Goal: Information Seeking & Learning: Learn about a topic

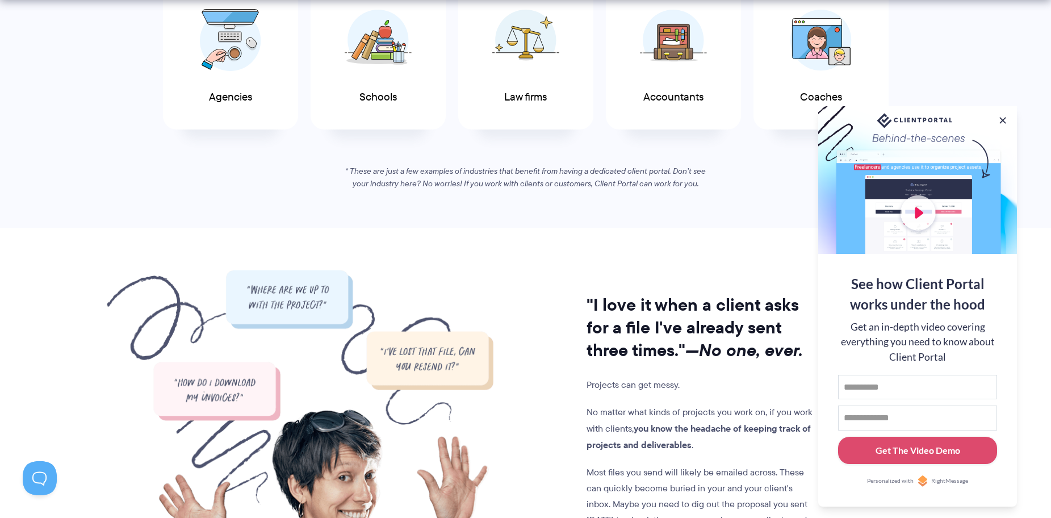
scroll to position [738, 0]
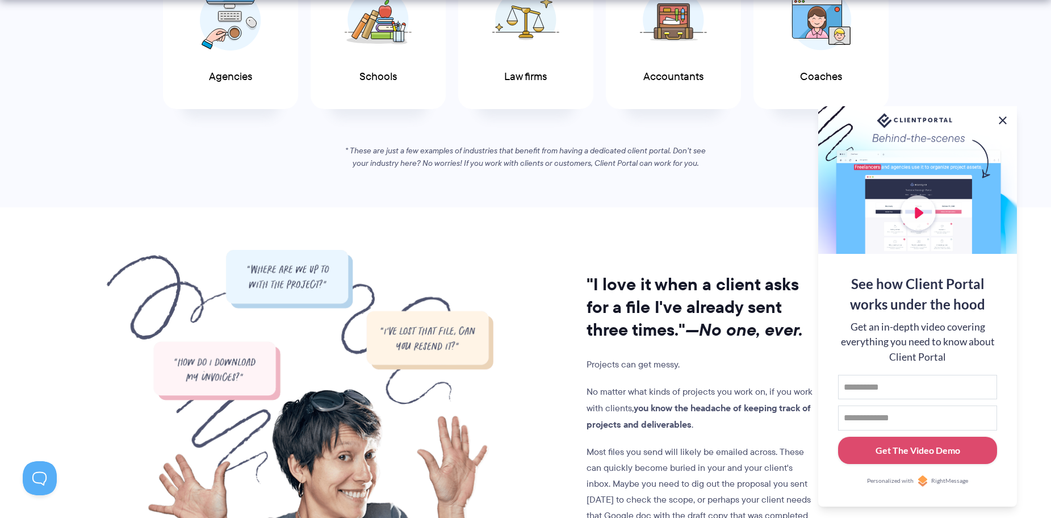
click at [1000, 116] on button at bounding box center [1003, 121] width 14 height 14
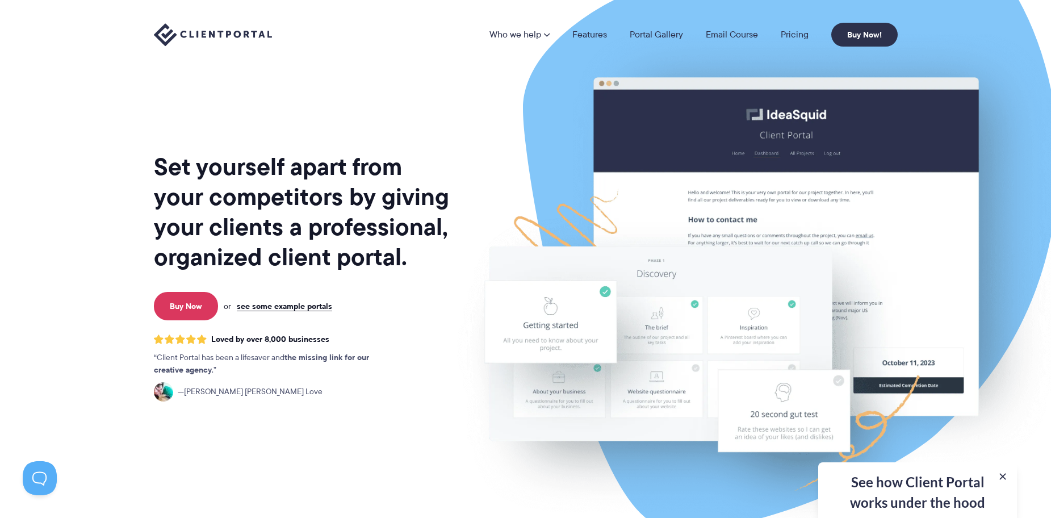
scroll to position [0, 0]
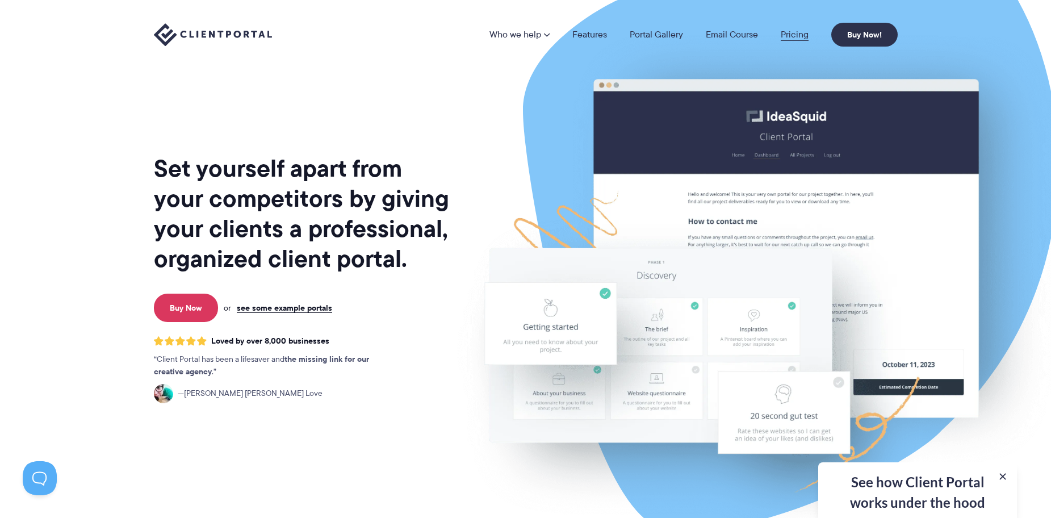
click at [793, 36] on link "Pricing" at bounding box center [795, 34] width 28 height 9
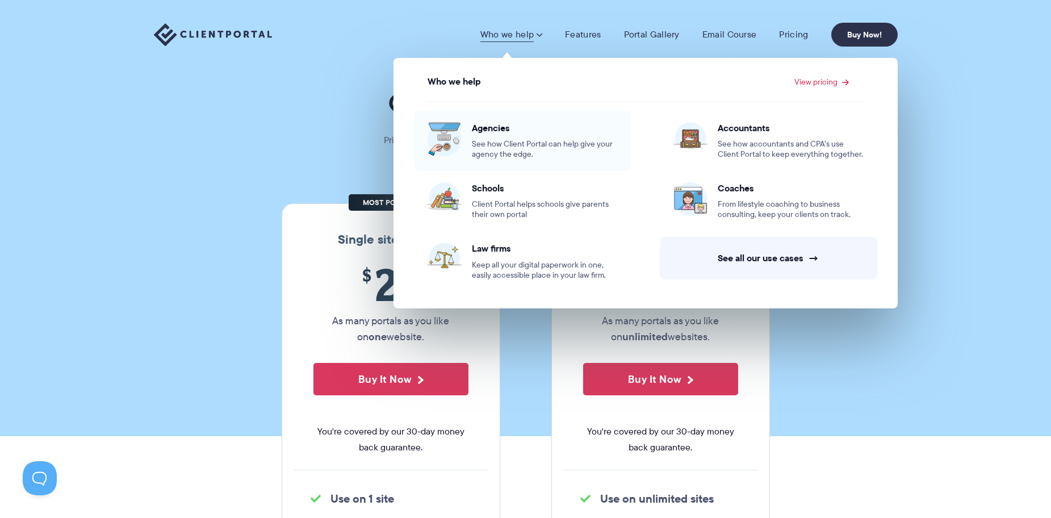
click at [492, 160] on link "Agencies See how Client Portal can help give your agency the edge." at bounding box center [522, 141] width 217 height 60
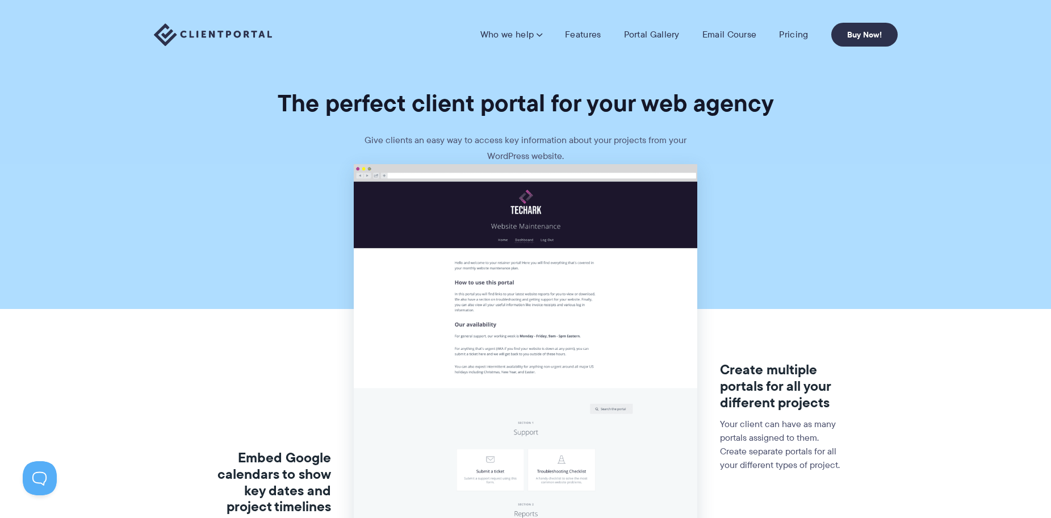
click at [214, 29] on img at bounding box center [213, 34] width 118 height 23
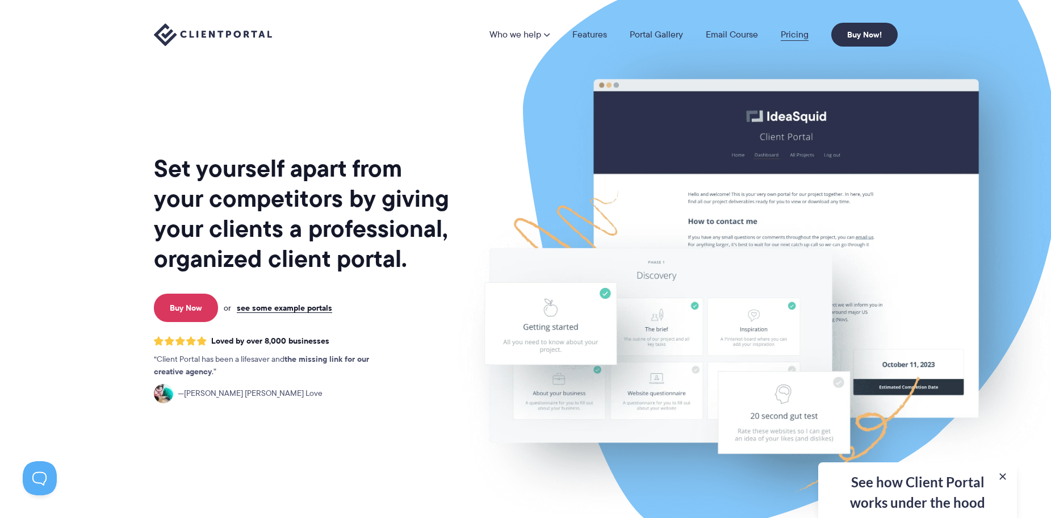
click at [806, 37] on link "Pricing" at bounding box center [795, 34] width 28 height 9
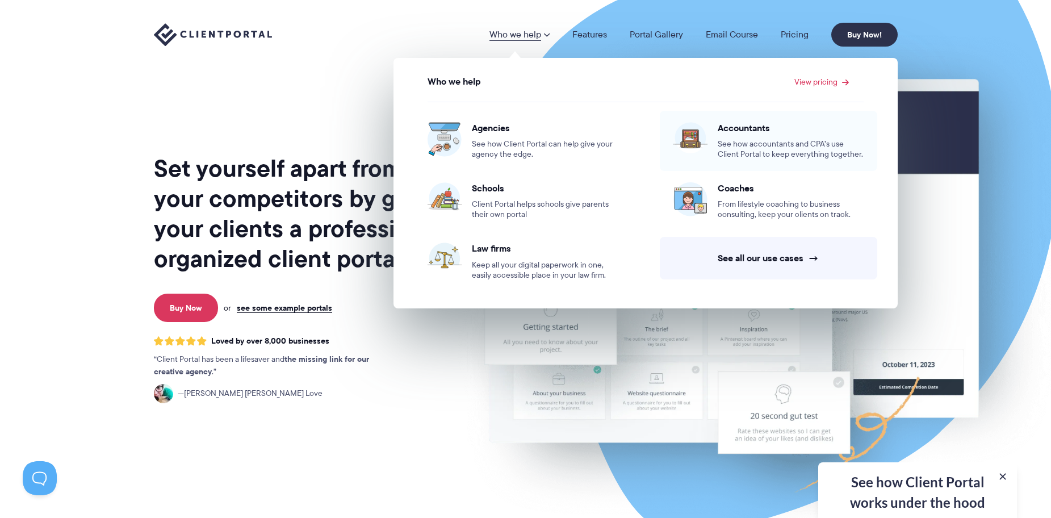
click at [766, 151] on span "See how accountants and CPA’s use Client Portal to keep everything together." at bounding box center [791, 149] width 146 height 20
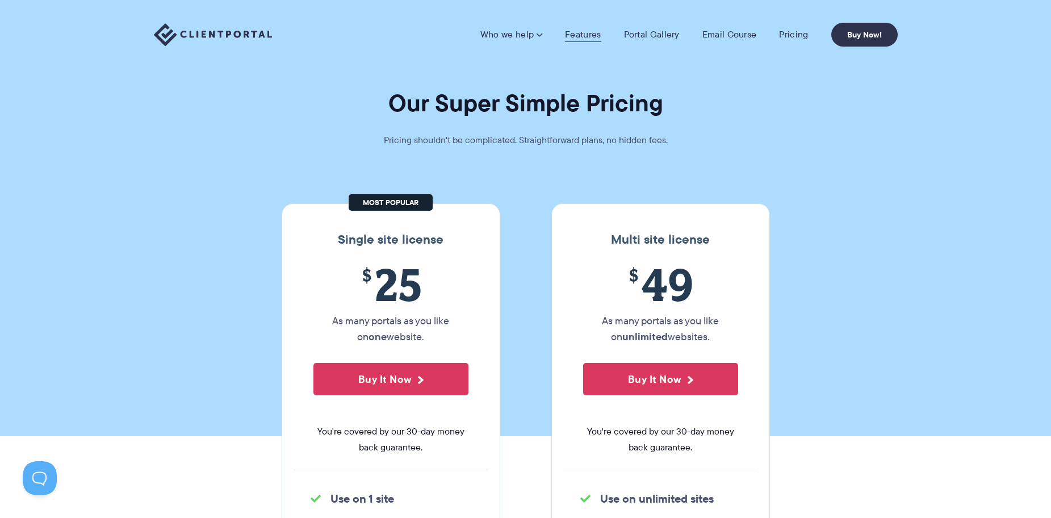
click at [579, 40] on link "Features" at bounding box center [583, 34] width 36 height 11
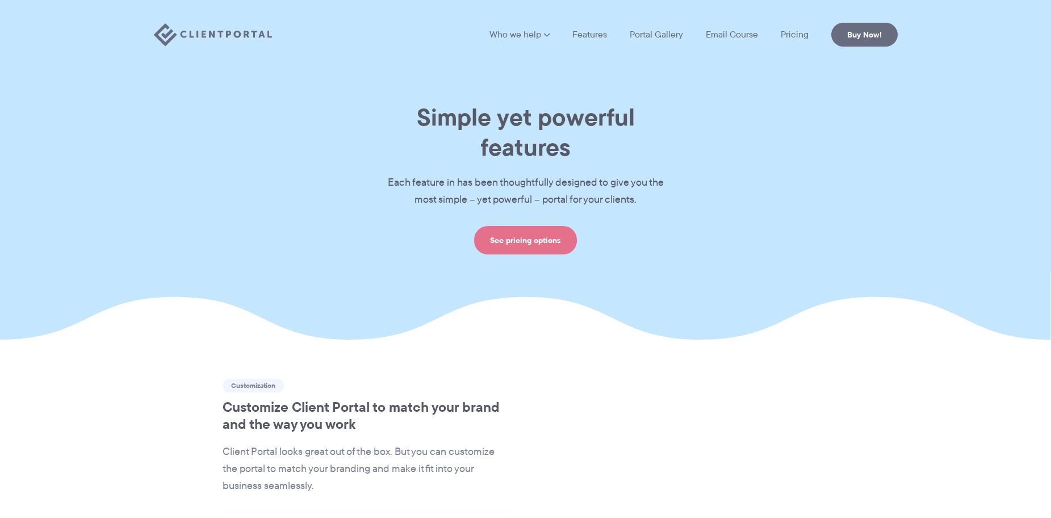
click at [660, 39] on link "Portal Gallery" at bounding box center [656, 34] width 53 height 9
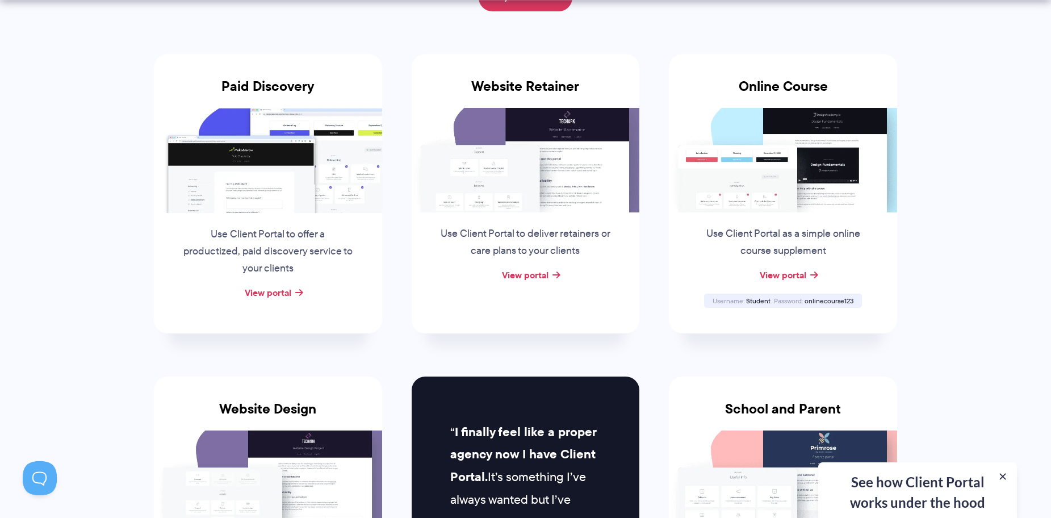
scroll to position [227, 0]
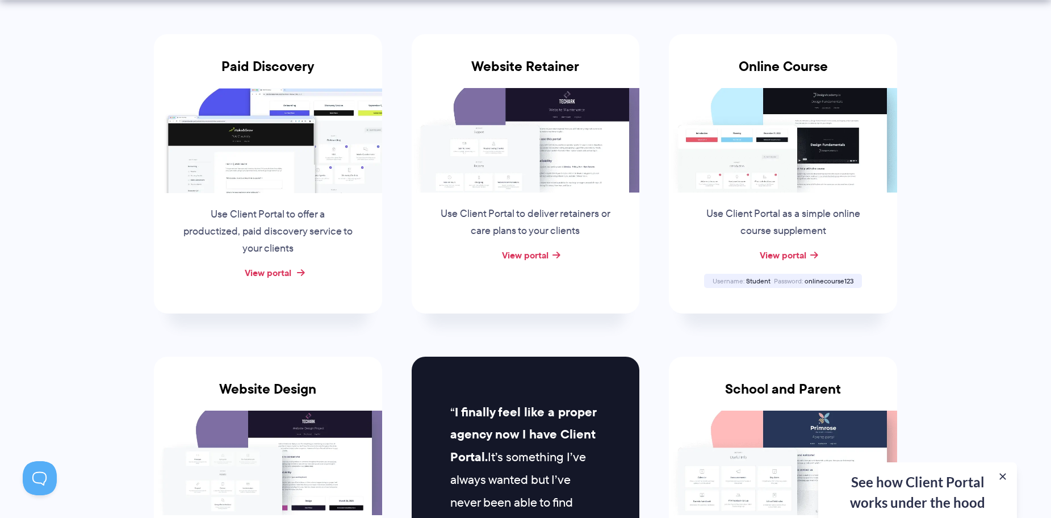
click at [288, 268] on link "View portal" at bounding box center [268, 273] width 47 height 14
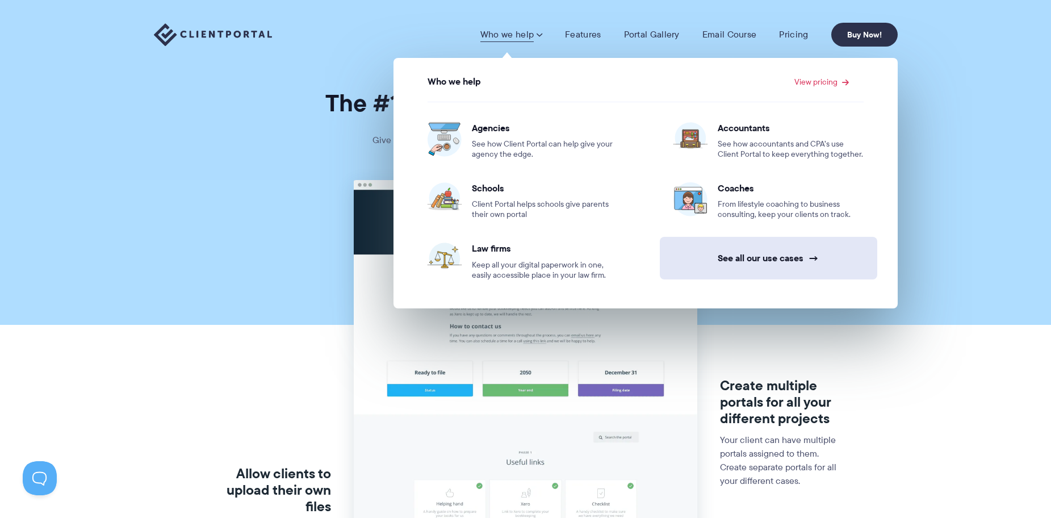
click at [754, 266] on link "See all our use cases →" at bounding box center [768, 258] width 217 height 43
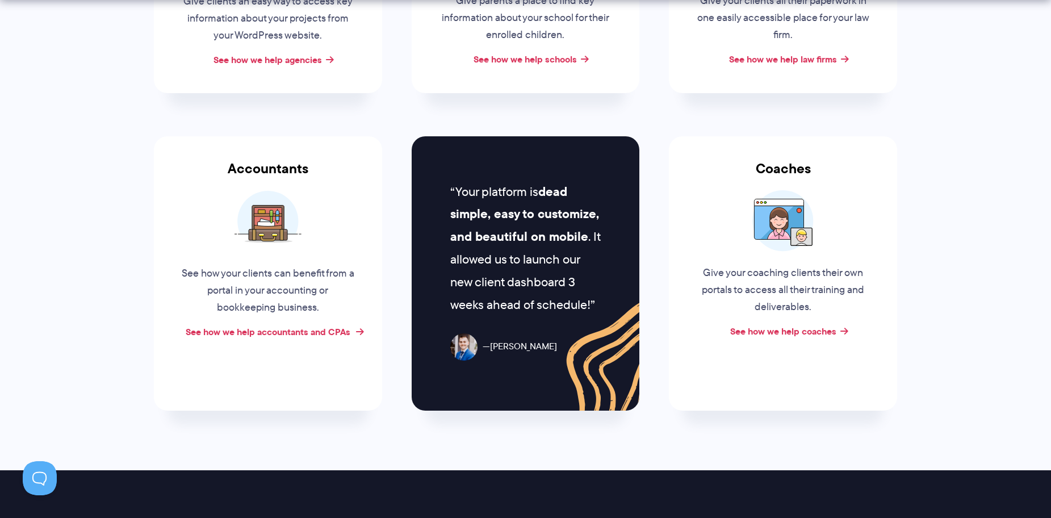
click at [253, 335] on link "See how we help accountants and CPAs" at bounding box center [268, 332] width 165 height 14
